Goal: Task Accomplishment & Management: Manage account settings

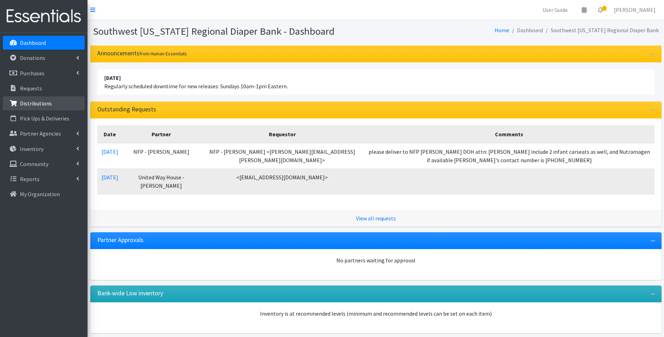
click at [48, 105] on p "Distributions" at bounding box center [36, 103] width 32 height 7
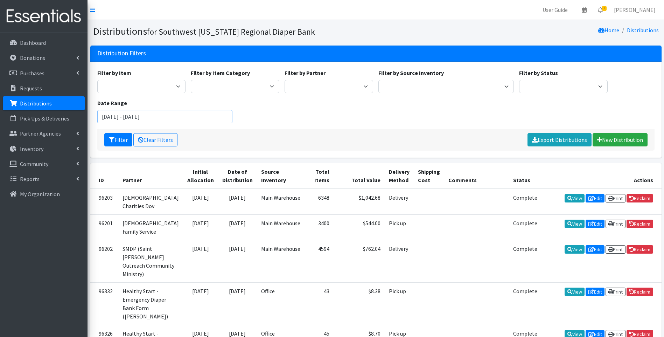
click at [162, 119] on input "July 10, 2025 - October 10, 2025" at bounding box center [164, 116] width 135 height 13
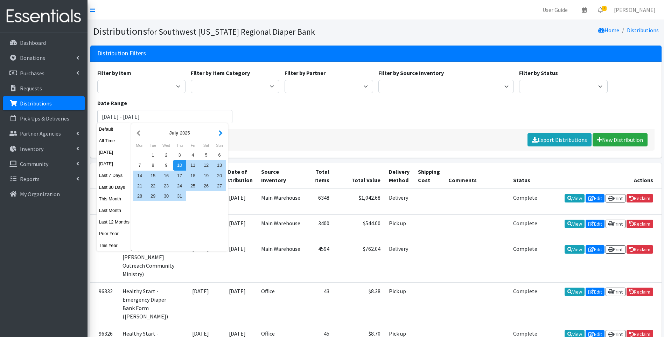
click at [221, 133] on button "button" at bounding box center [220, 132] width 7 height 9
click at [137, 135] on button "button" at bounding box center [138, 132] width 7 height 9
click at [191, 154] on div "1" at bounding box center [192, 155] width 13 height 10
click at [218, 196] on div "31" at bounding box center [219, 196] width 13 height 10
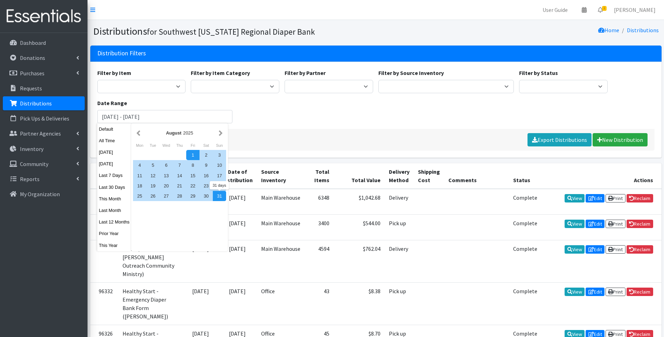
type input "August 1, 2025 - August 31, 2025"
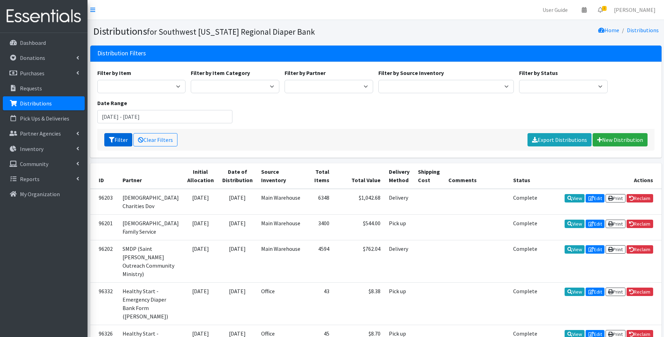
click at [114, 141] on icon "submit" at bounding box center [112, 140] width 6 height 6
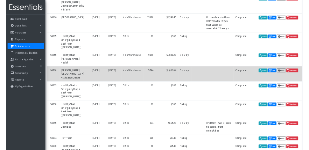
scroll to position [2490, 0]
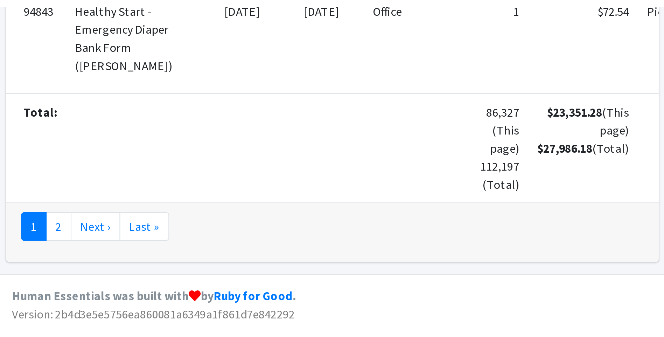
scroll to position [1202, 0]
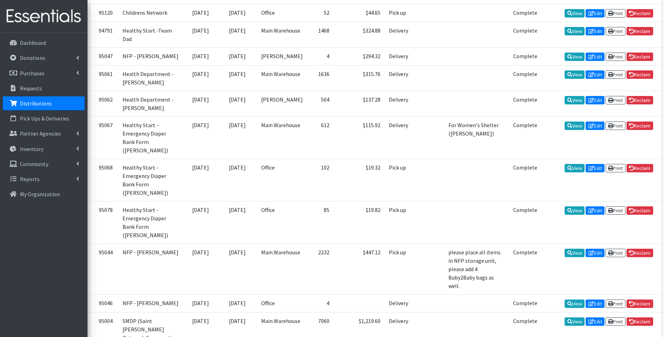
click at [40, 19] on img at bounding box center [44, 16] width 82 height 23
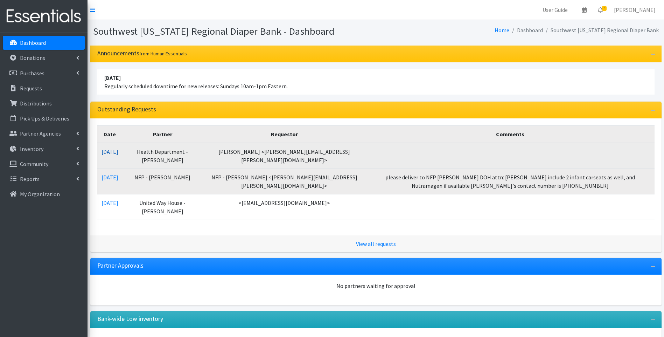
click at [118, 153] on link "09/10/2025" at bounding box center [109, 151] width 17 height 7
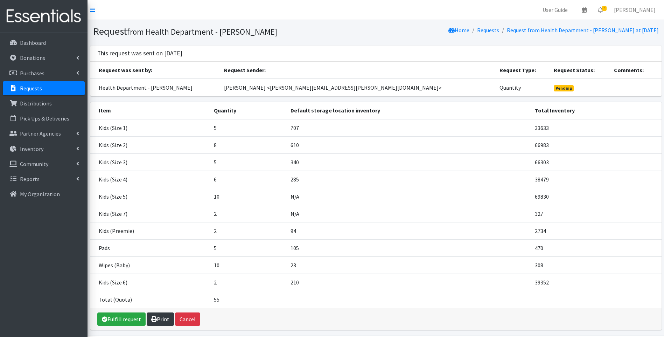
click at [156, 316] on icon at bounding box center [154, 319] width 6 height 6
click at [39, 13] on img at bounding box center [44, 16] width 82 height 23
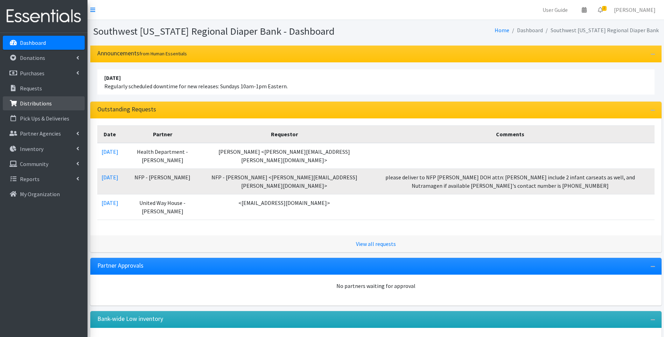
click at [36, 102] on p "Distributions" at bounding box center [36, 103] width 32 height 7
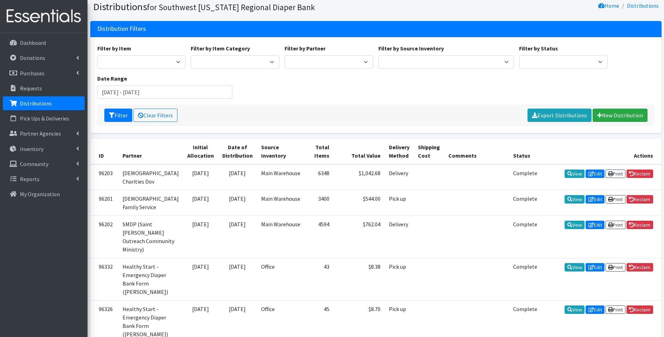
scroll to position [23, 0]
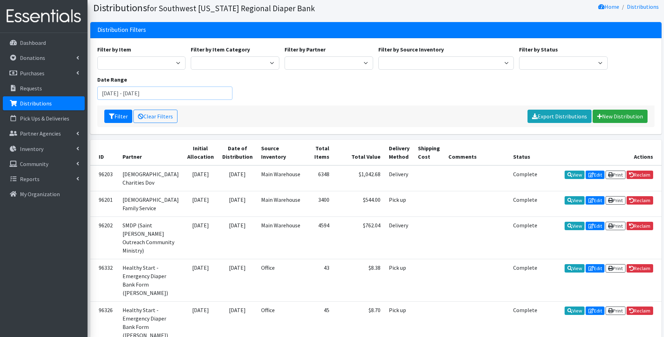
click at [176, 90] on input "[DATE] - [DATE]" at bounding box center [164, 92] width 135 height 13
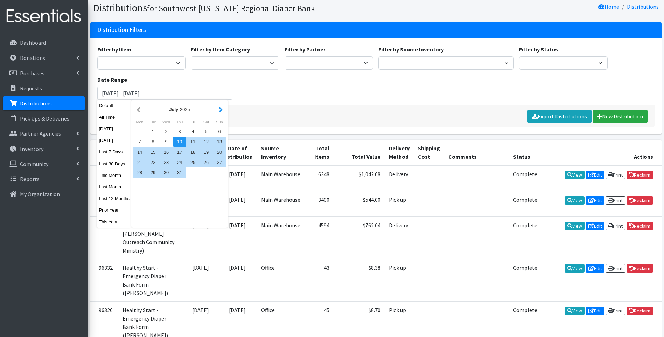
click at [222, 108] on button "button" at bounding box center [220, 109] width 7 height 9
click at [219, 108] on button "button" at bounding box center [220, 109] width 7 height 9
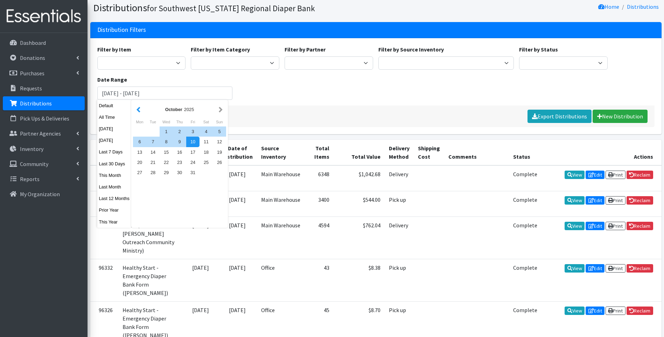
click at [139, 107] on button "button" at bounding box center [138, 109] width 7 height 9
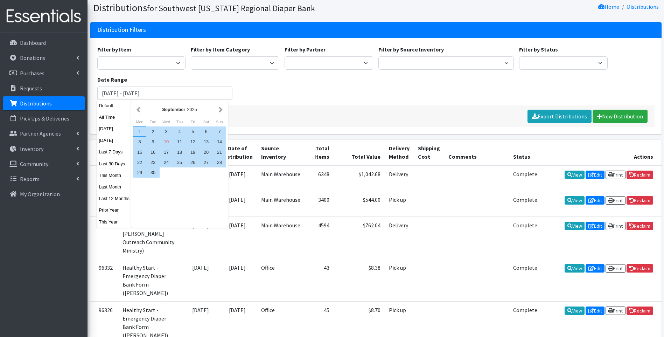
click at [139, 130] on div "1" at bounding box center [139, 131] width 13 height 10
click at [151, 174] on div "30" at bounding box center [152, 172] width 13 height 10
type input "September 1, 2025 - September 30, 2025"
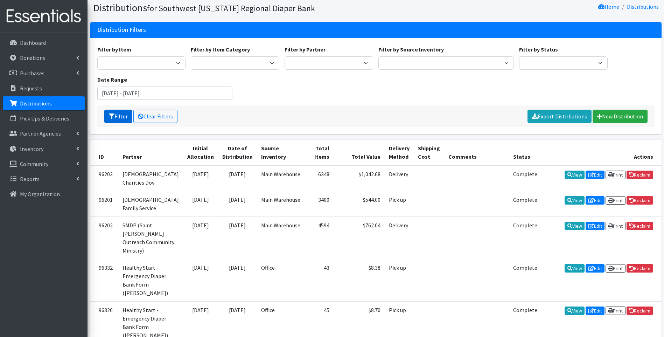
click at [121, 116] on button "Filter" at bounding box center [118, 115] width 28 height 13
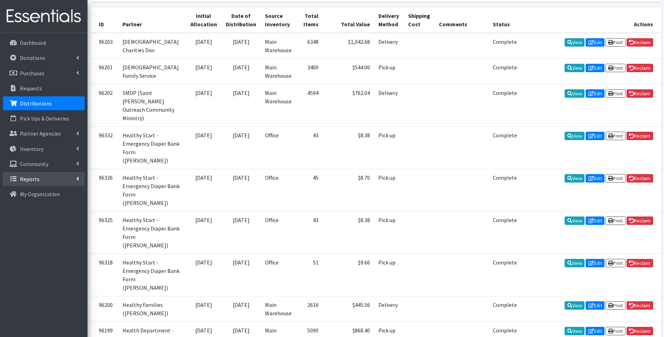
scroll to position [156, 0]
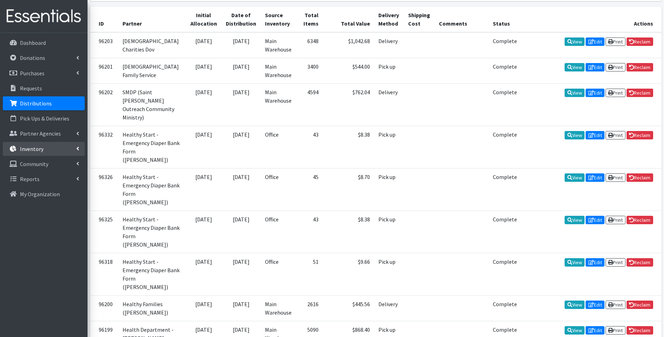
click at [40, 151] on p "Inventory" at bounding box center [31, 148] width 23 height 7
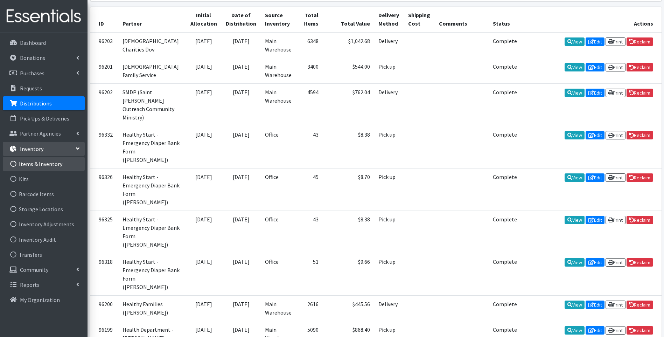
click at [33, 165] on link "Items & Inventory" at bounding box center [44, 164] width 82 height 14
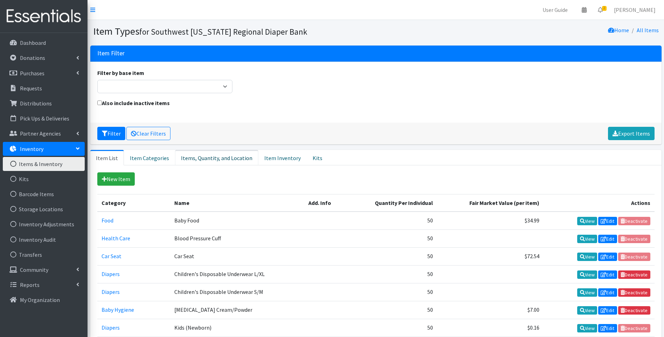
drag, startPoint x: 198, startPoint y: 156, endPoint x: 196, endPoint y: 160, distance: 4.6
click at [198, 156] on link "Items, Quantity, and Location" at bounding box center [216, 157] width 83 height 15
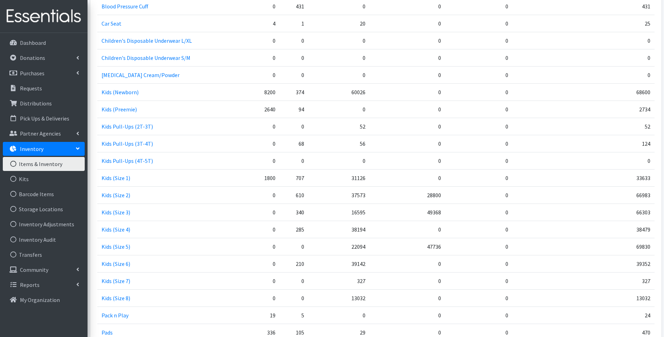
scroll to position [220, 0]
